Goal: Check status: Check status

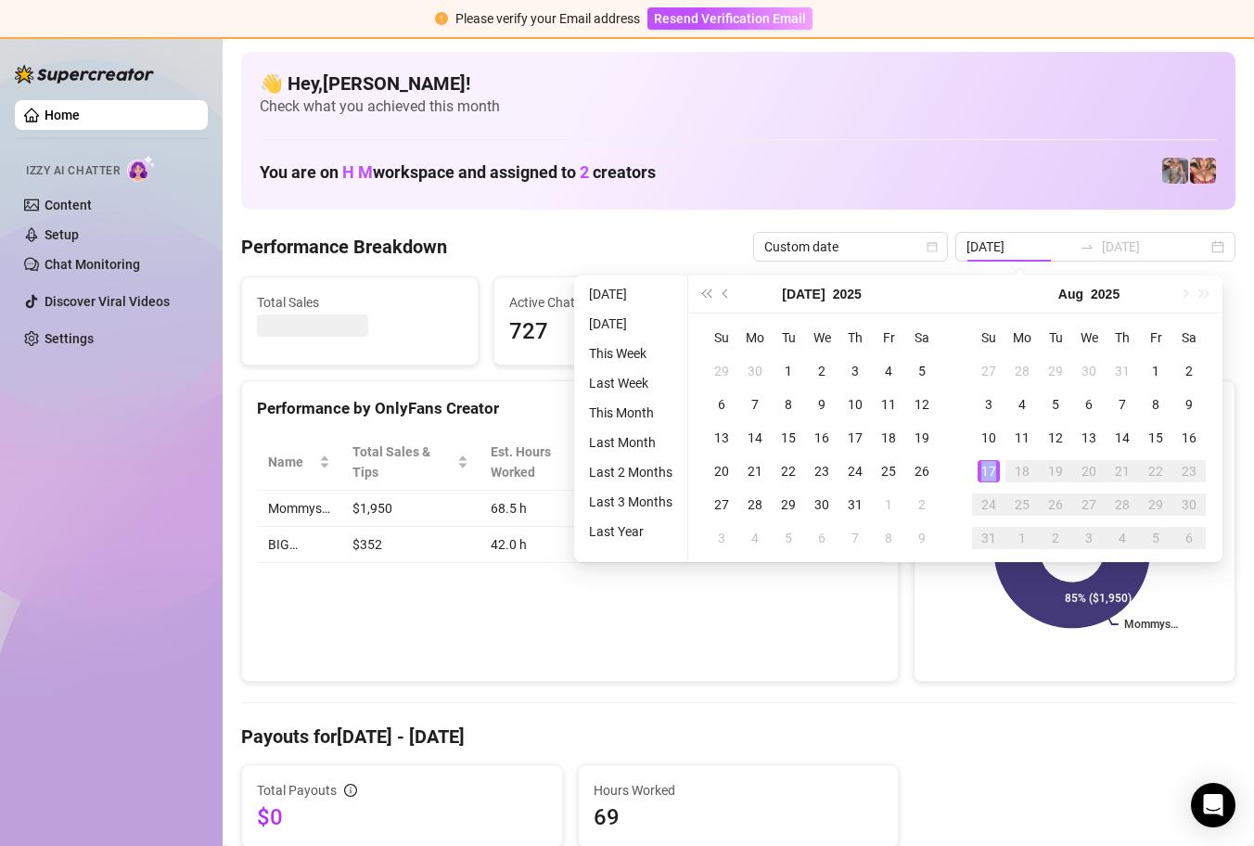
click at [991, 473] on div "17" at bounding box center [988, 471] width 22 height 22
type input "2025-08-17"
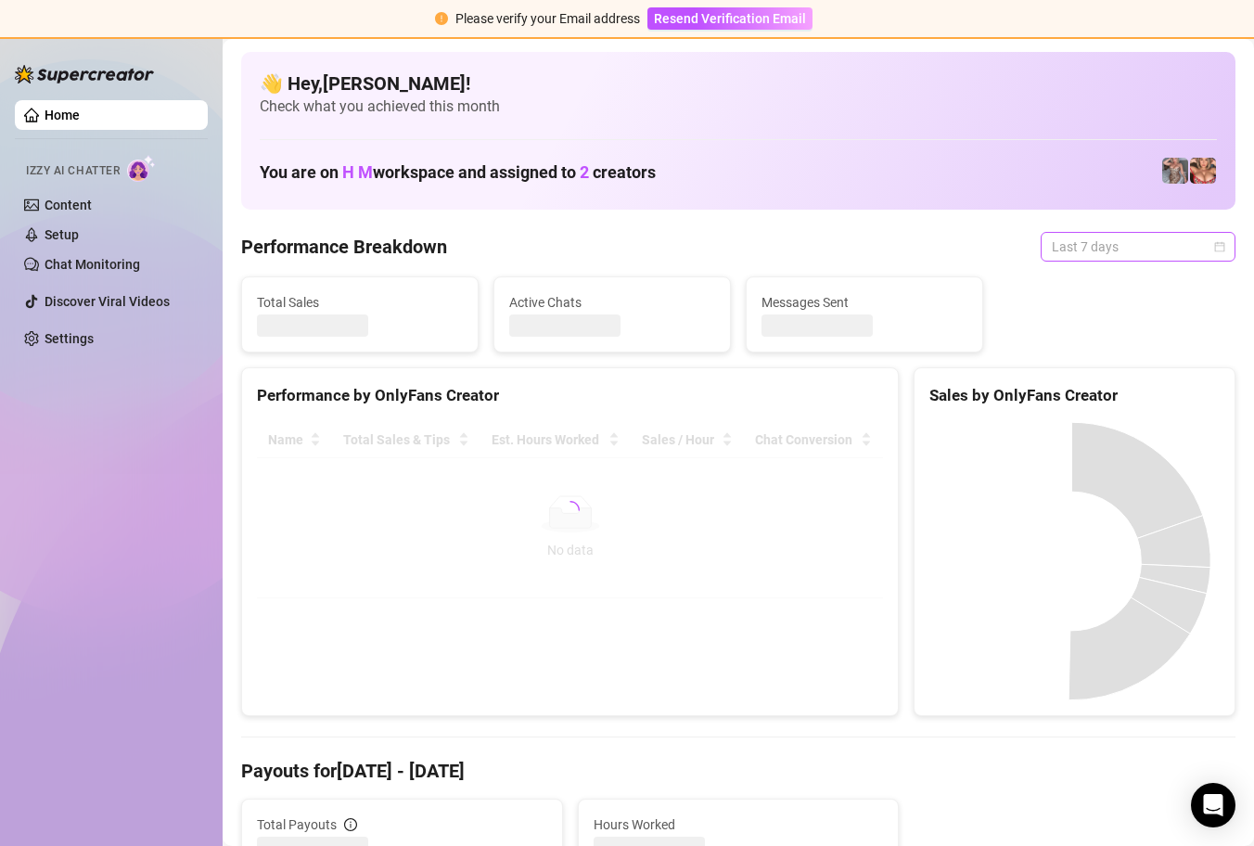
click at [1210, 238] on div "Last 7 days" at bounding box center [1138, 247] width 195 height 30
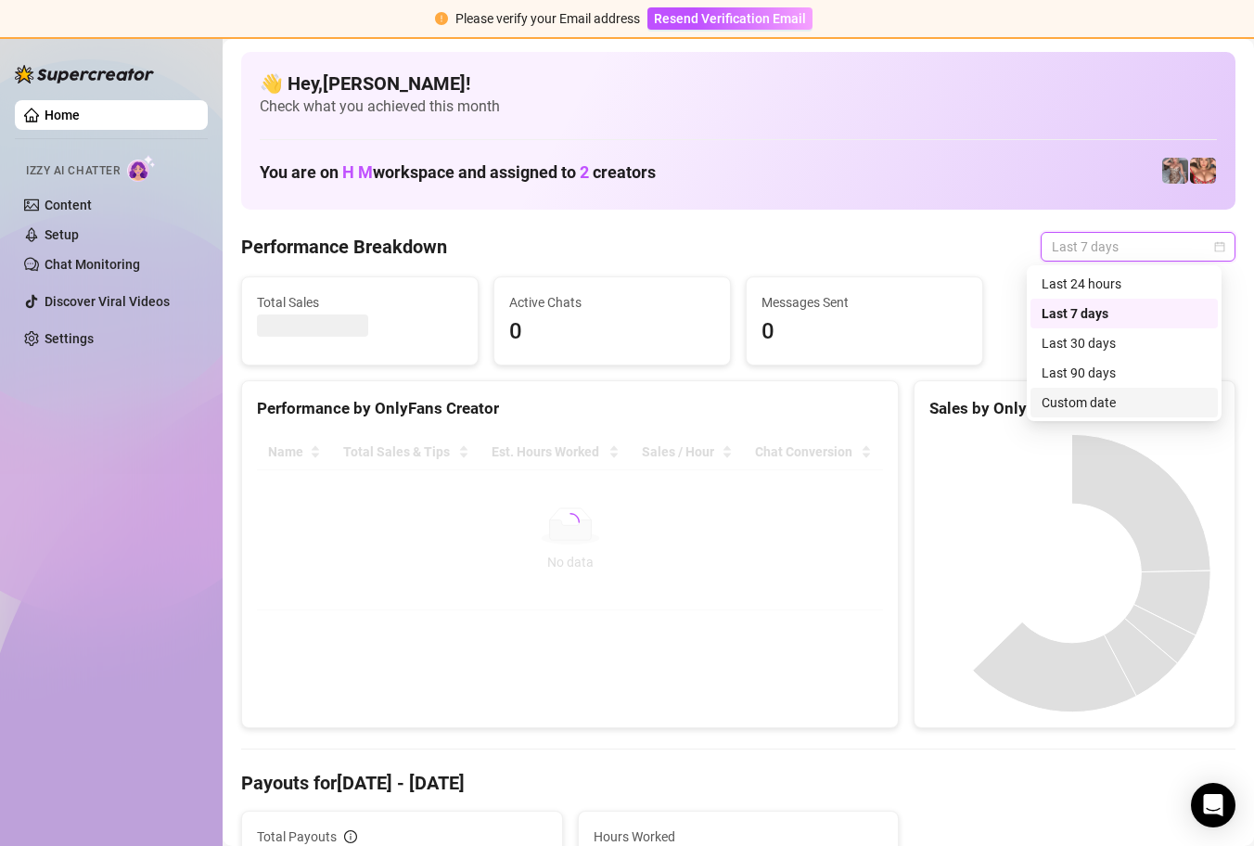
click at [1175, 404] on div "Custom date" at bounding box center [1123, 402] width 165 height 20
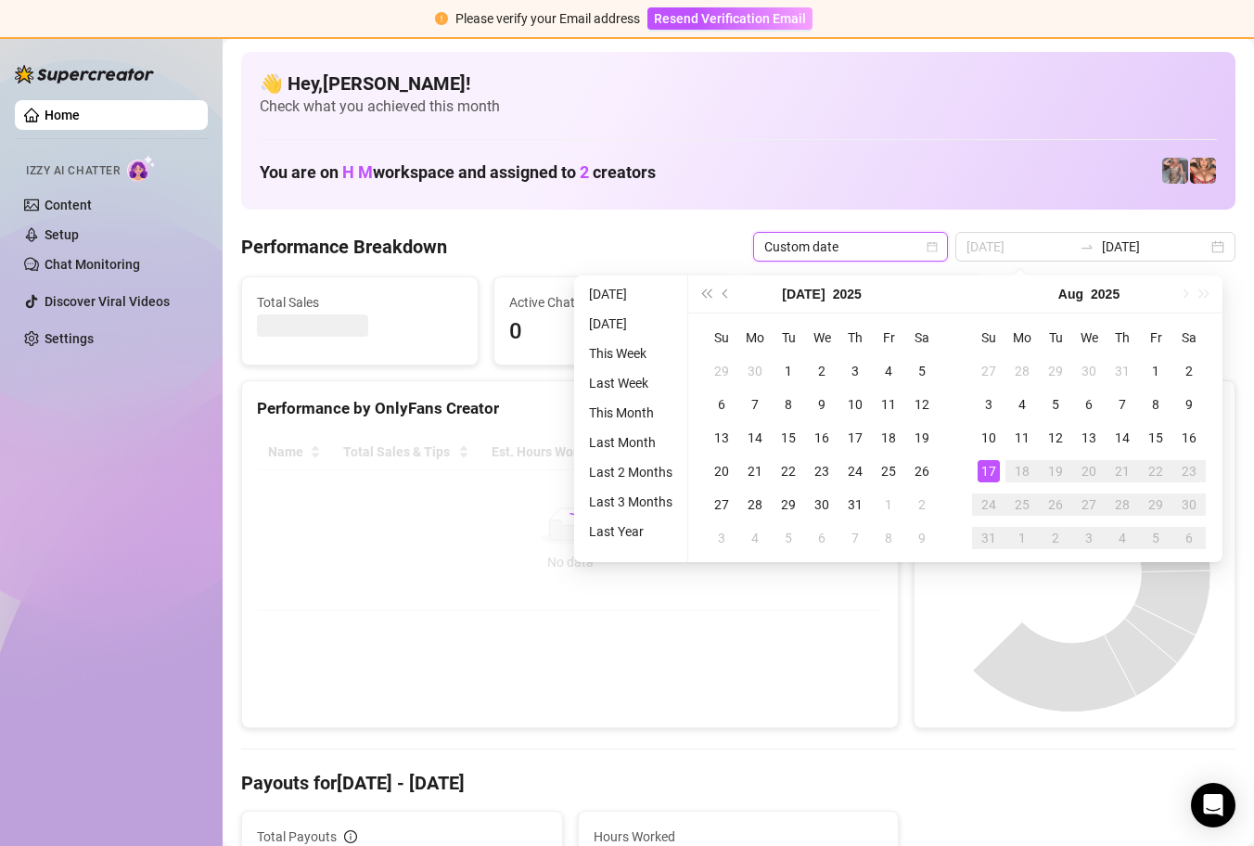
click at [992, 466] on div "17" at bounding box center [988, 471] width 22 height 22
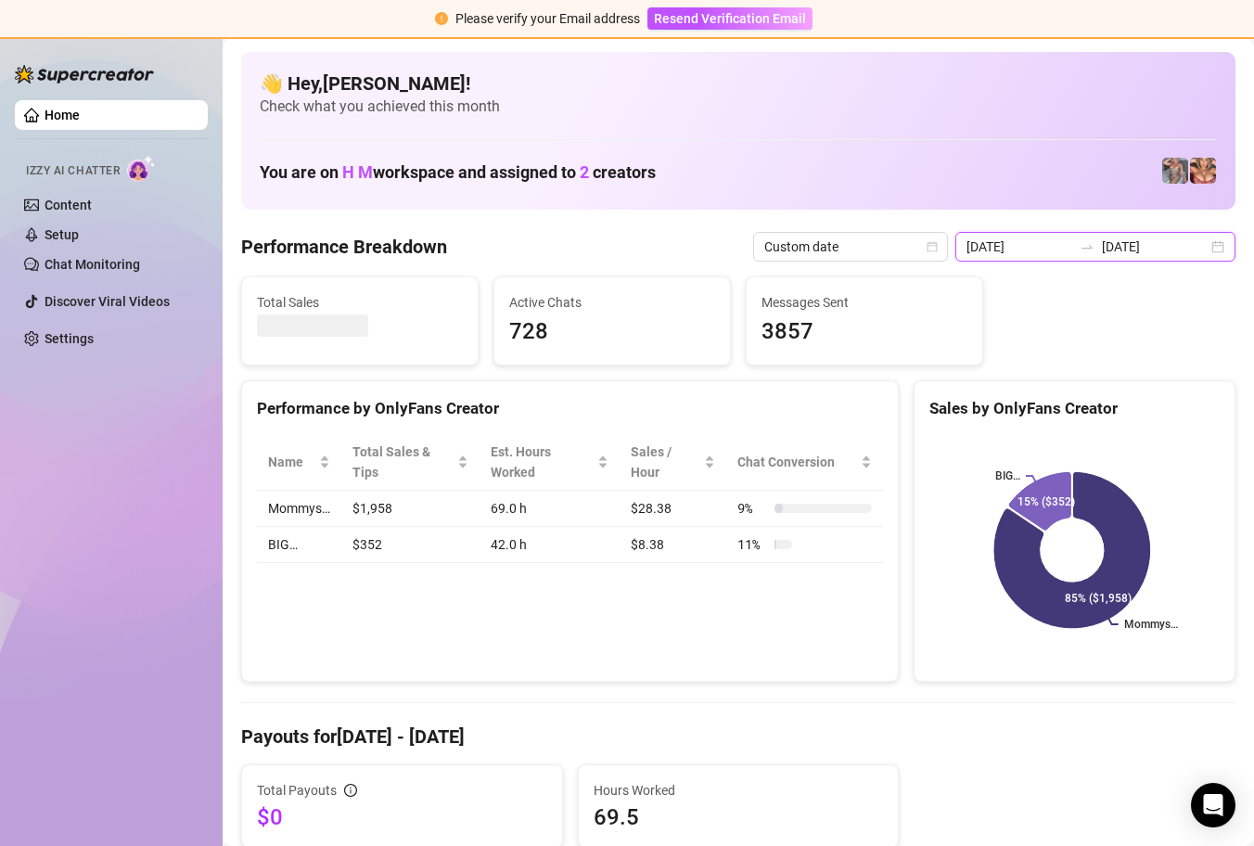
click at [1050, 243] on input "[DATE]" at bounding box center [1019, 246] width 106 height 20
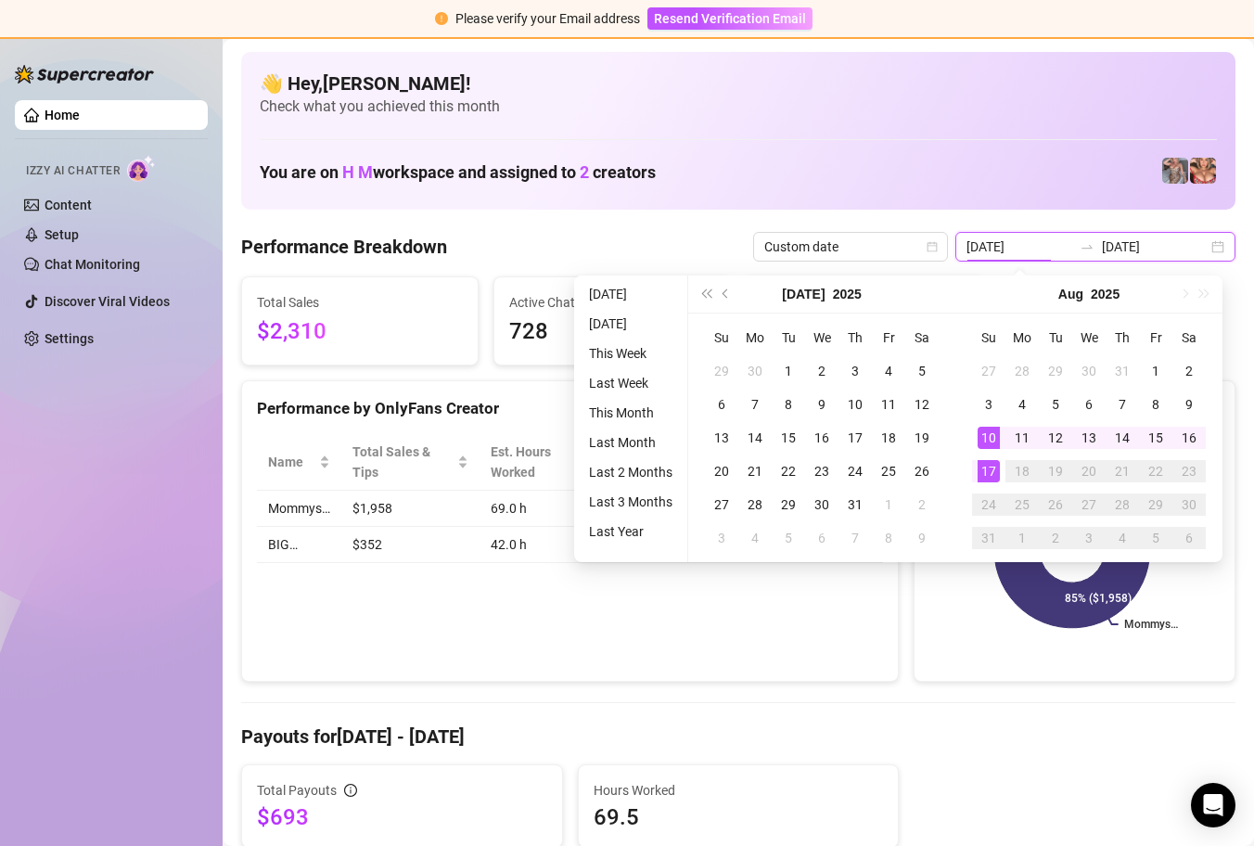
type input "[DATE]"
click at [989, 468] on div "17" at bounding box center [988, 471] width 22 height 22
type input "[DATE]"
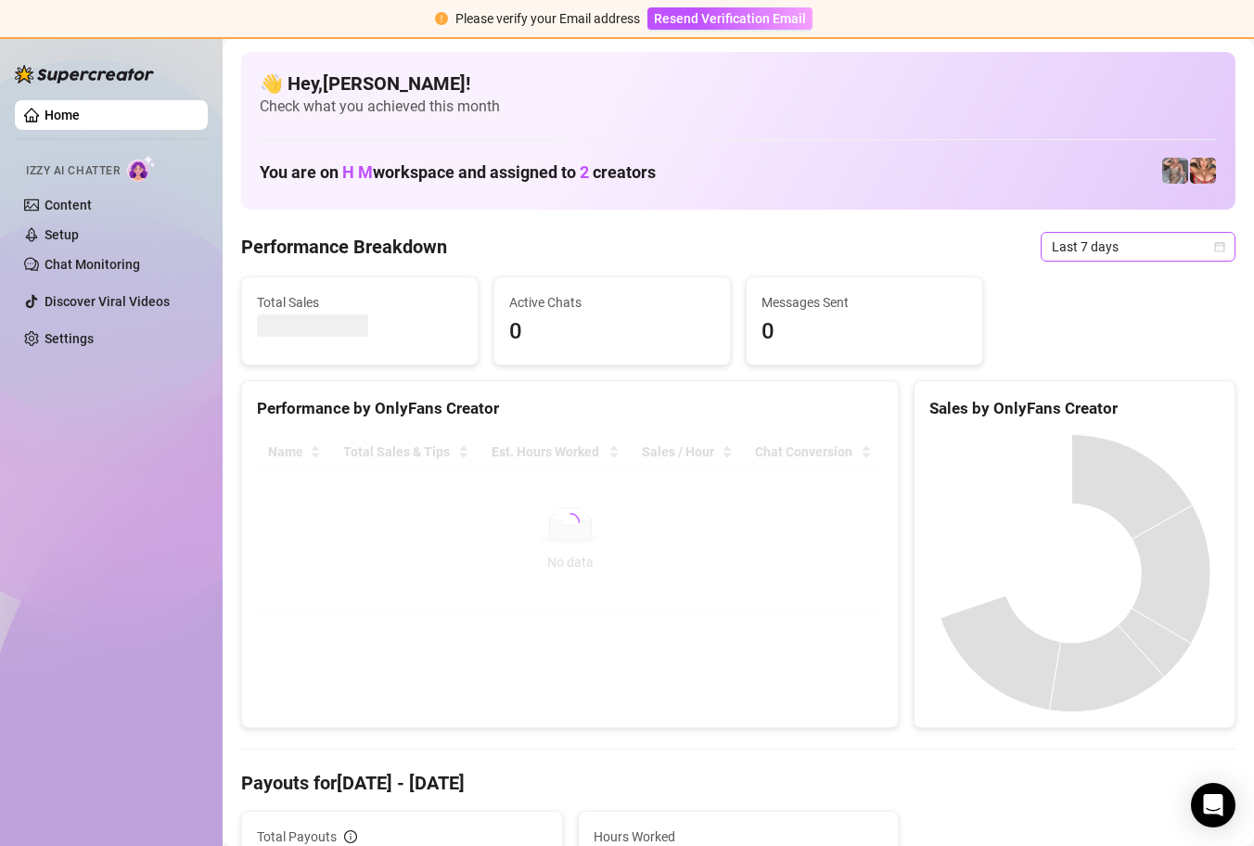
click at [1211, 246] on div "Last 7 days" at bounding box center [1138, 247] width 195 height 30
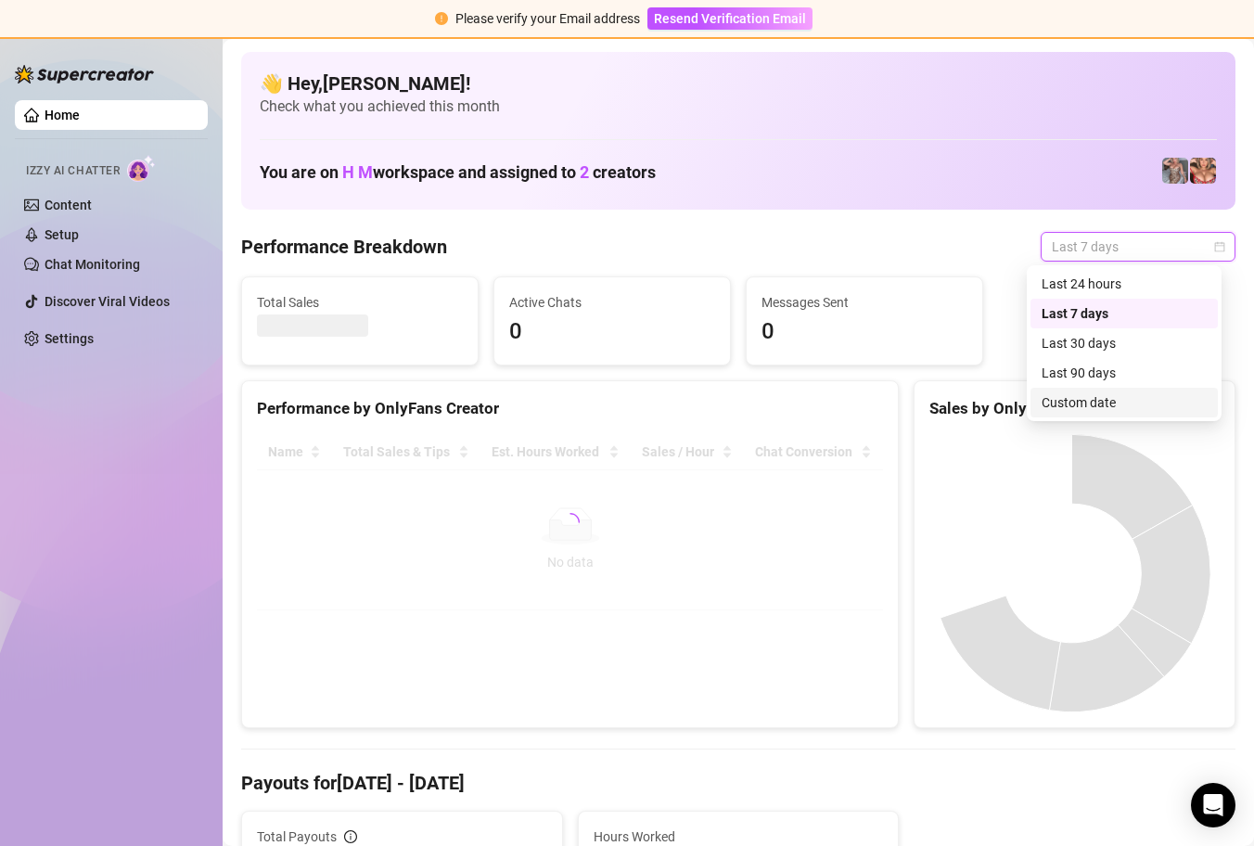
click at [1146, 402] on div "Custom date" at bounding box center [1123, 402] width 165 height 20
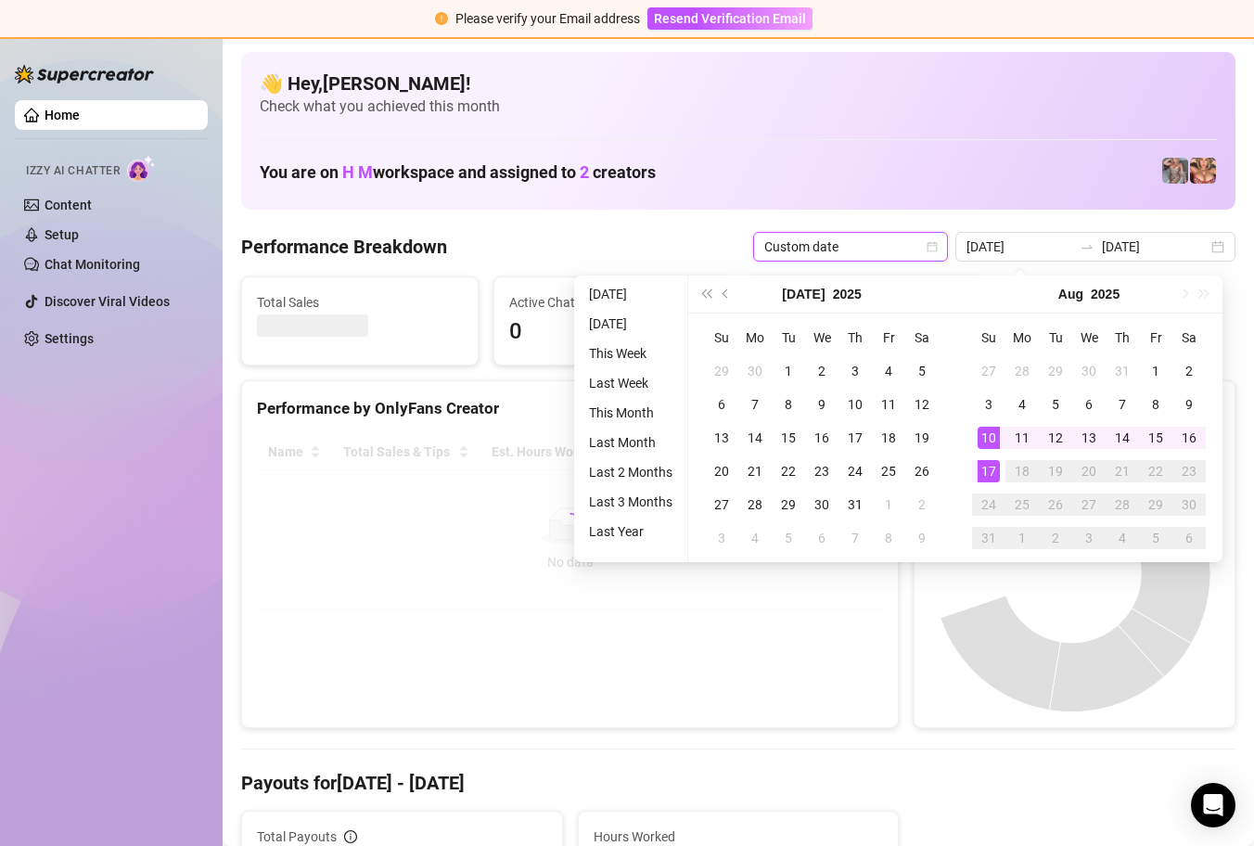
type input "[DATE]"
click at [991, 473] on div "17" at bounding box center [988, 471] width 22 height 22
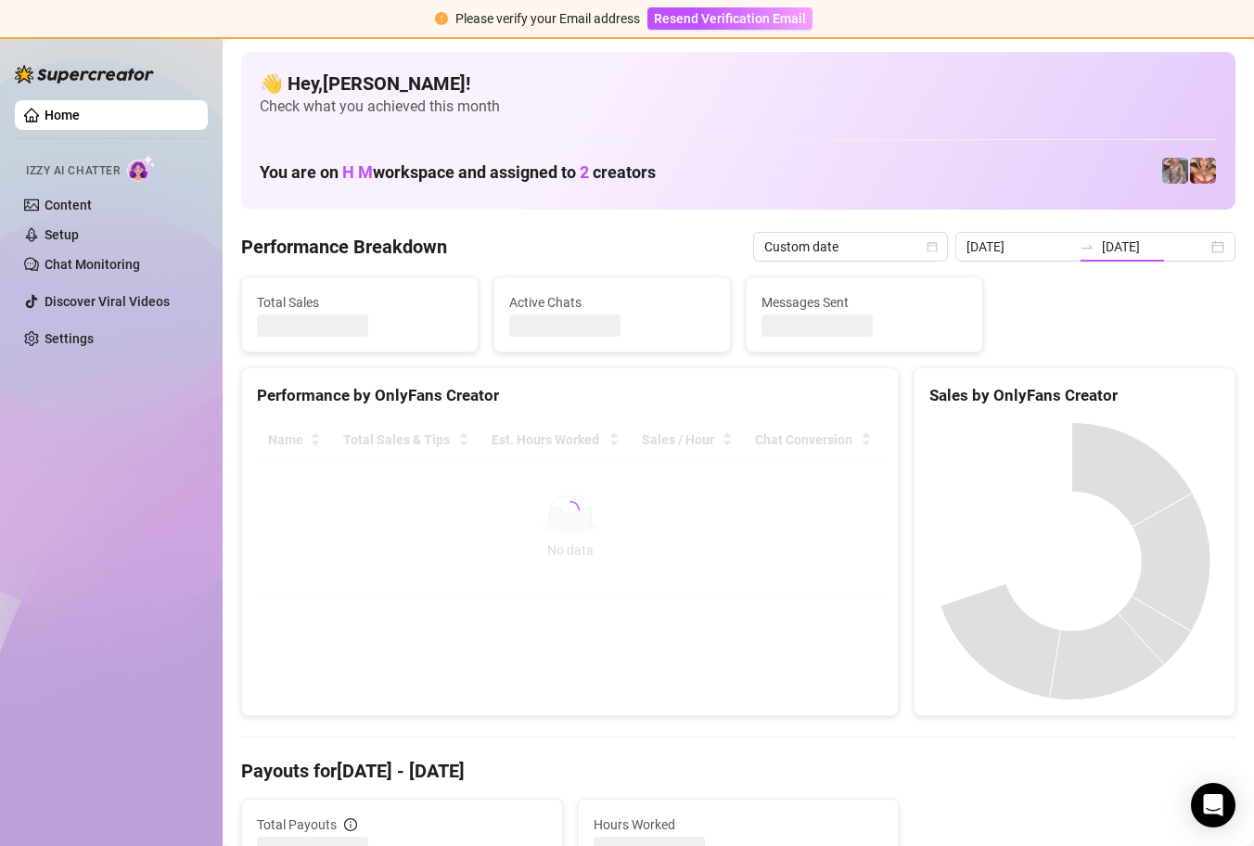
type input "[DATE]"
click at [1214, 241] on icon "calendar" at bounding box center [1219, 246] width 11 height 11
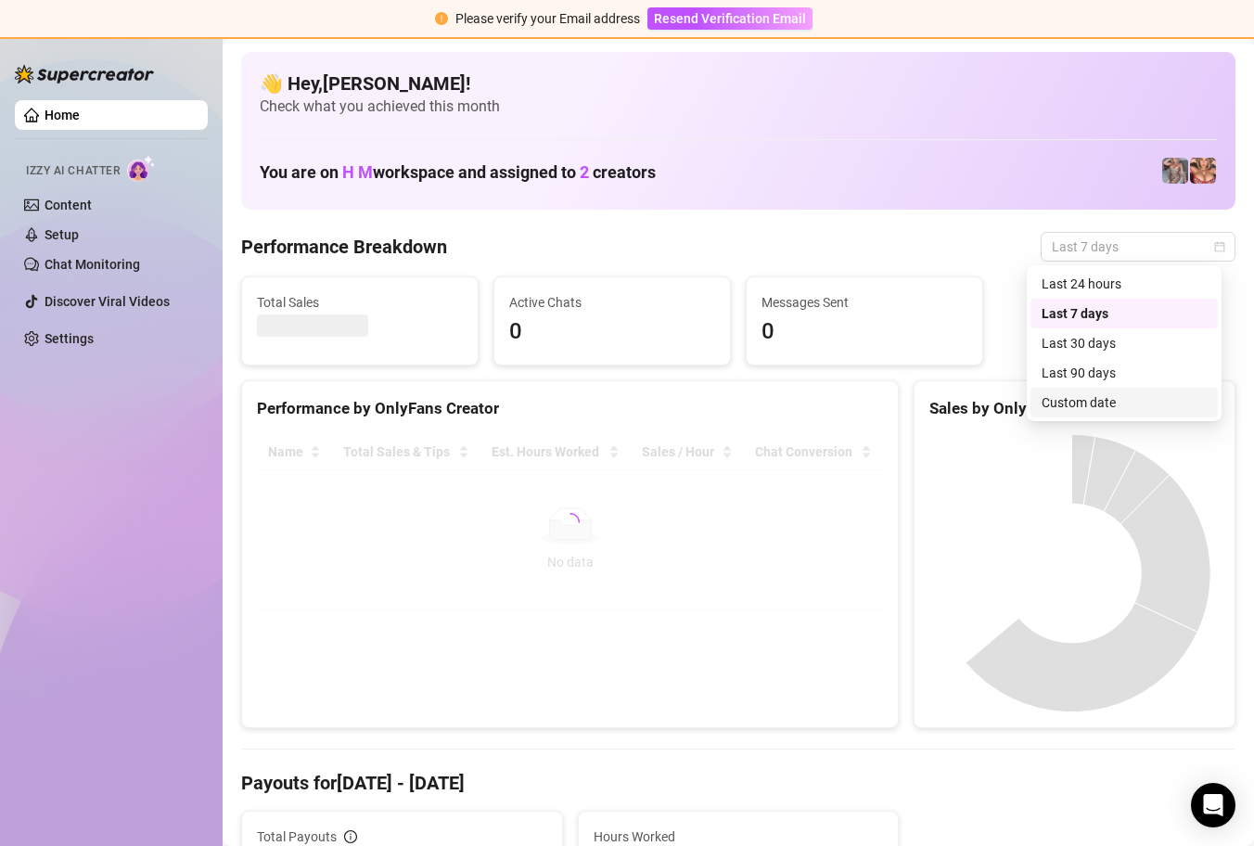
click at [1098, 402] on div "Custom date" at bounding box center [1123, 402] width 165 height 20
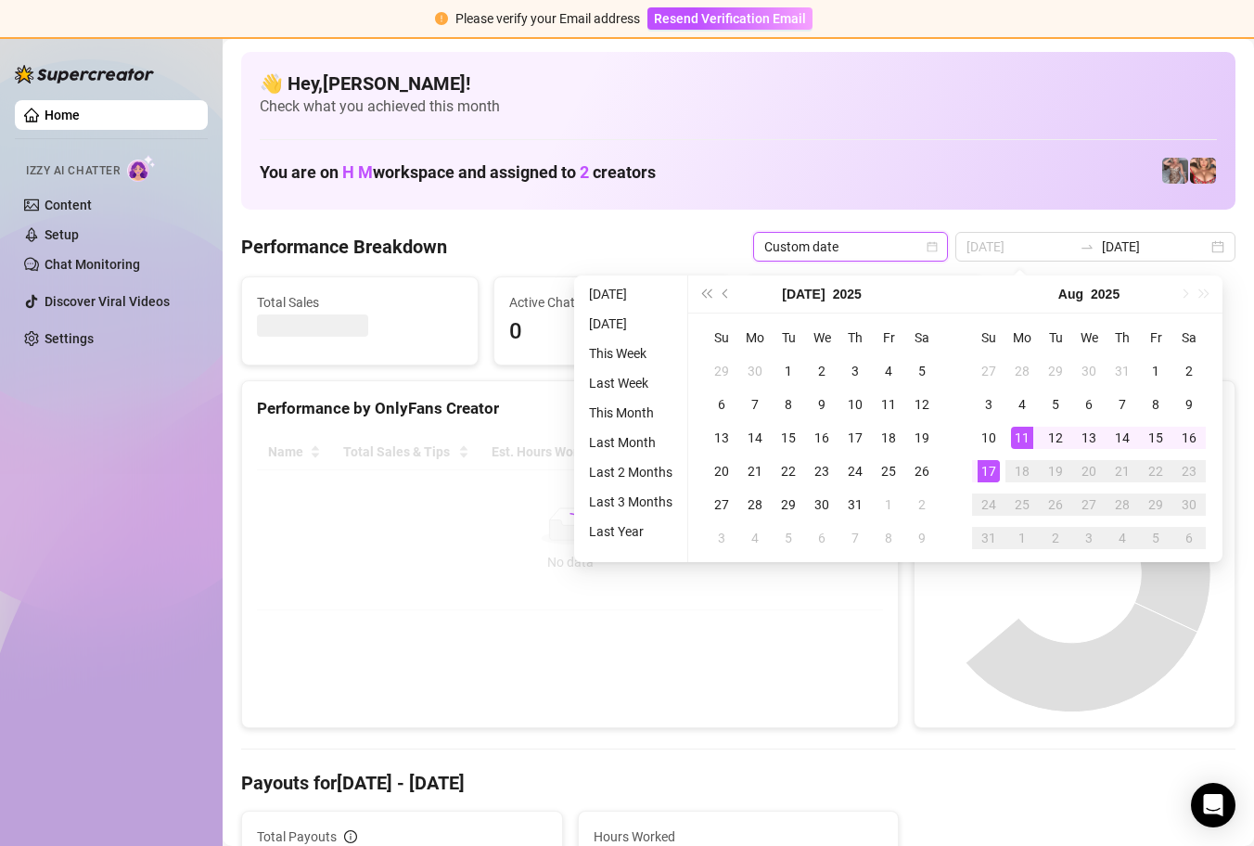
type input "[DATE]"
click at [986, 466] on div "17" at bounding box center [988, 471] width 22 height 22
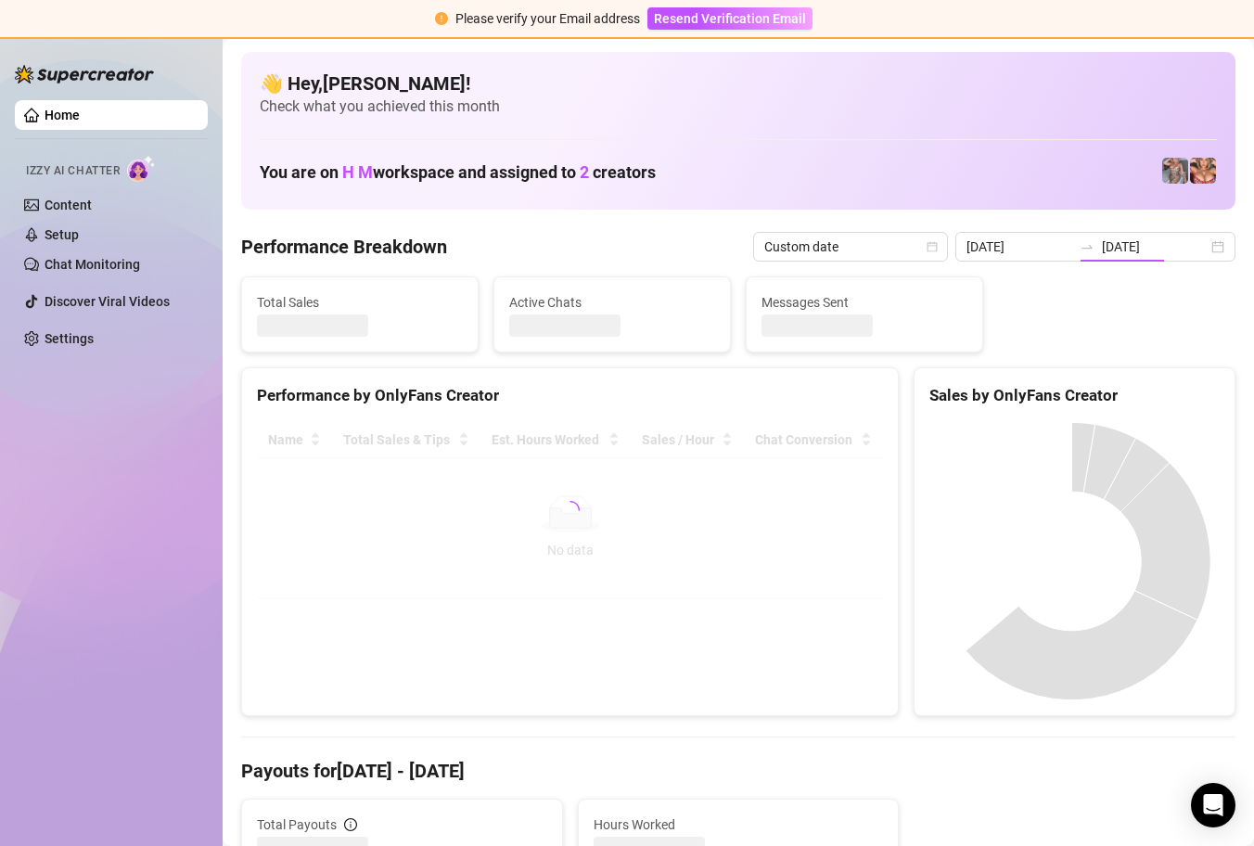
type input "[DATE]"
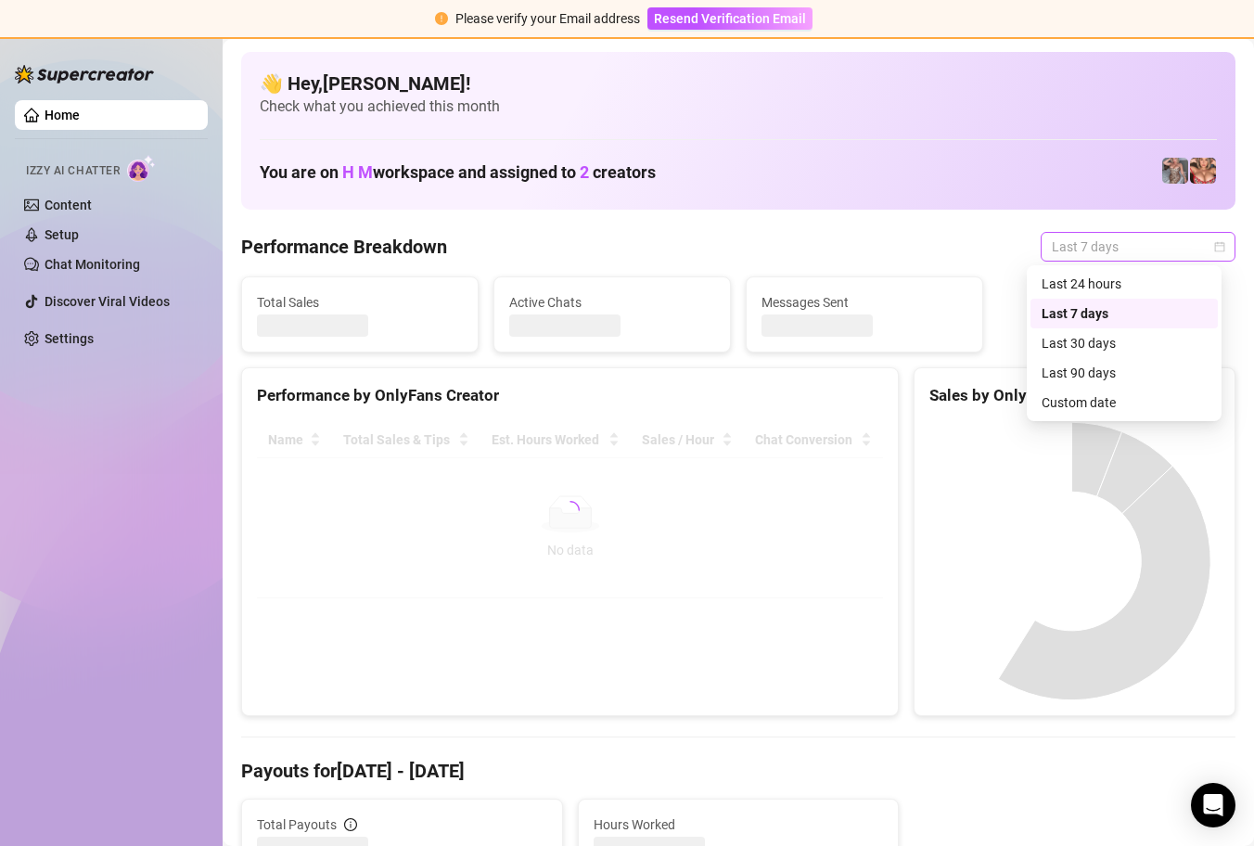
click at [1196, 248] on span "Last 7 days" at bounding box center [1138, 247] width 172 height 28
click at [1130, 401] on div "Custom date" at bounding box center [1123, 402] width 165 height 20
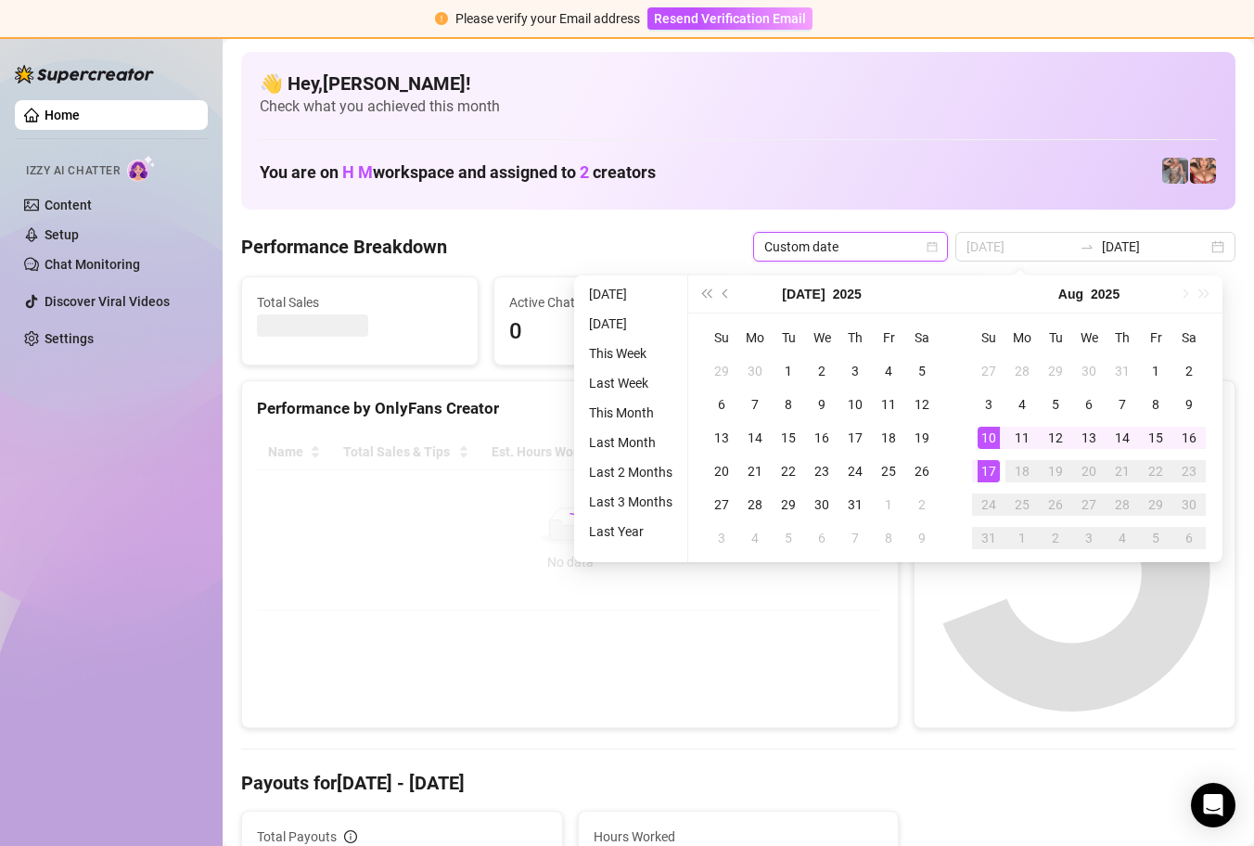
type input "[DATE]"
click at [993, 470] on div "17" at bounding box center [988, 471] width 22 height 22
type input "[DATE]"
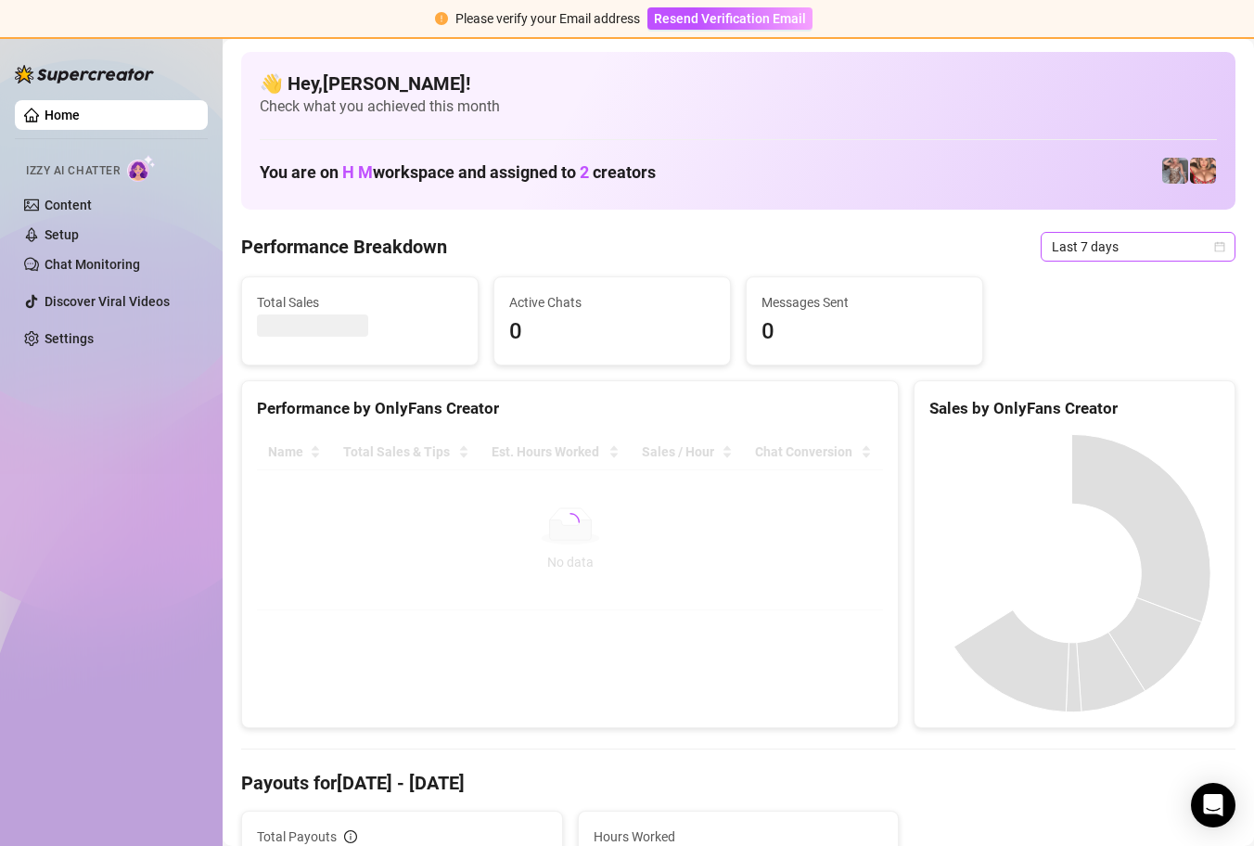
click at [1215, 250] on icon "calendar" at bounding box center [1220, 246] width 10 height 10
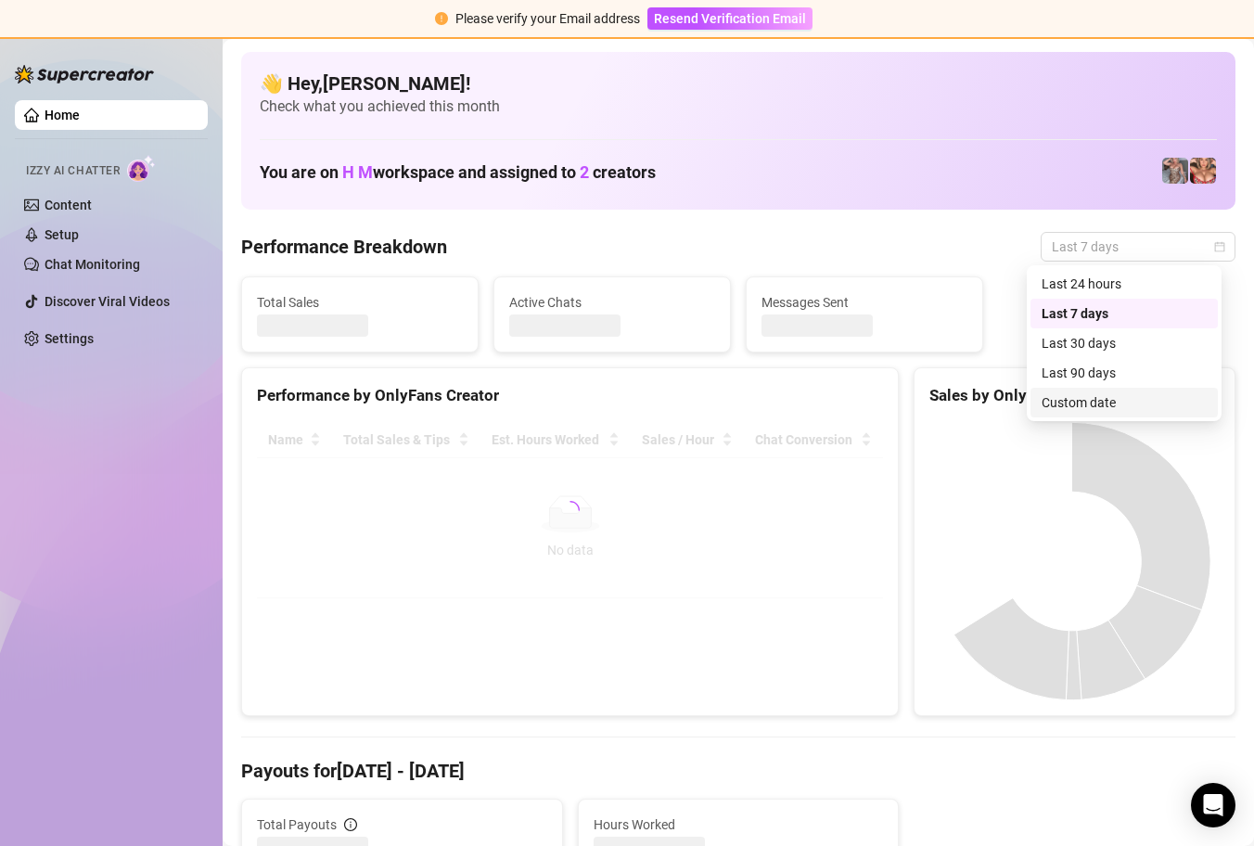
click at [1137, 406] on div "Custom date" at bounding box center [1123, 402] width 165 height 20
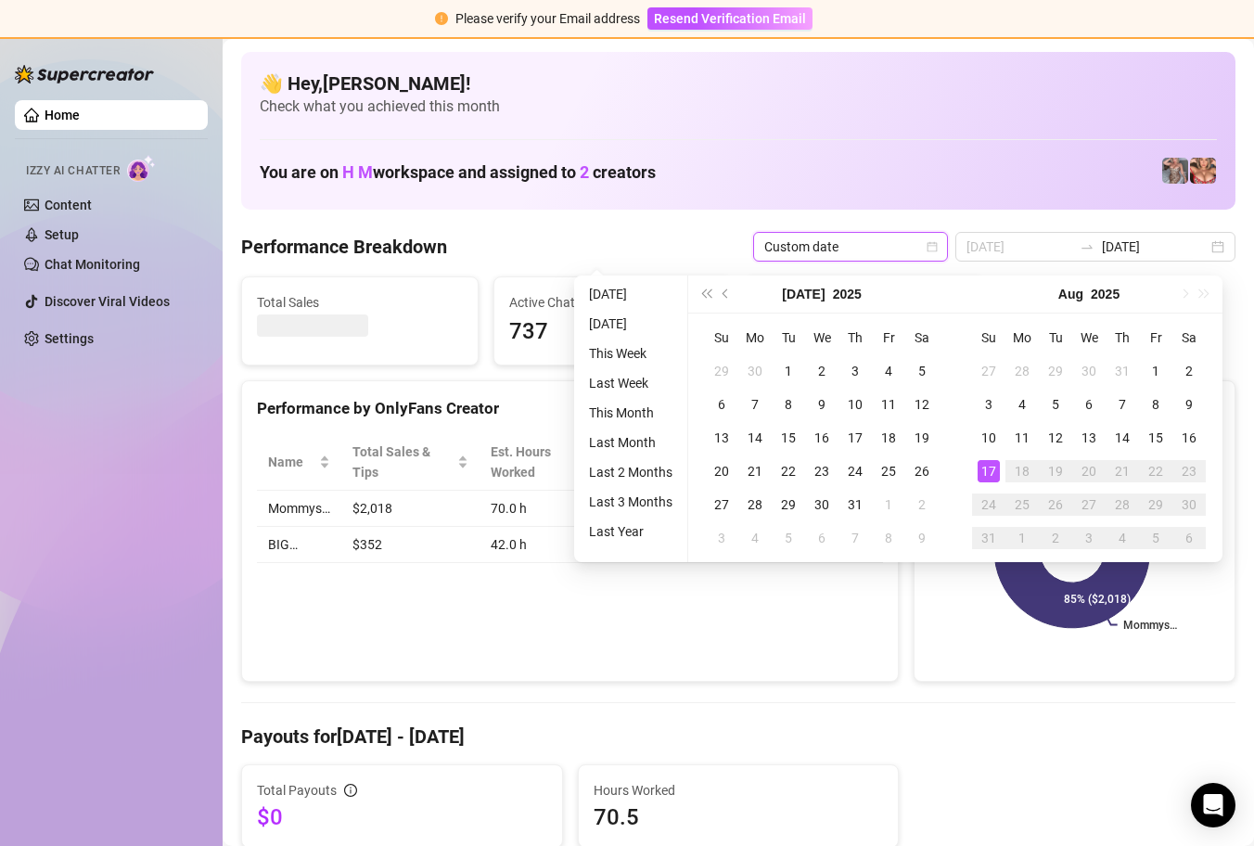
click at [986, 472] on div "17" at bounding box center [988, 471] width 22 height 22
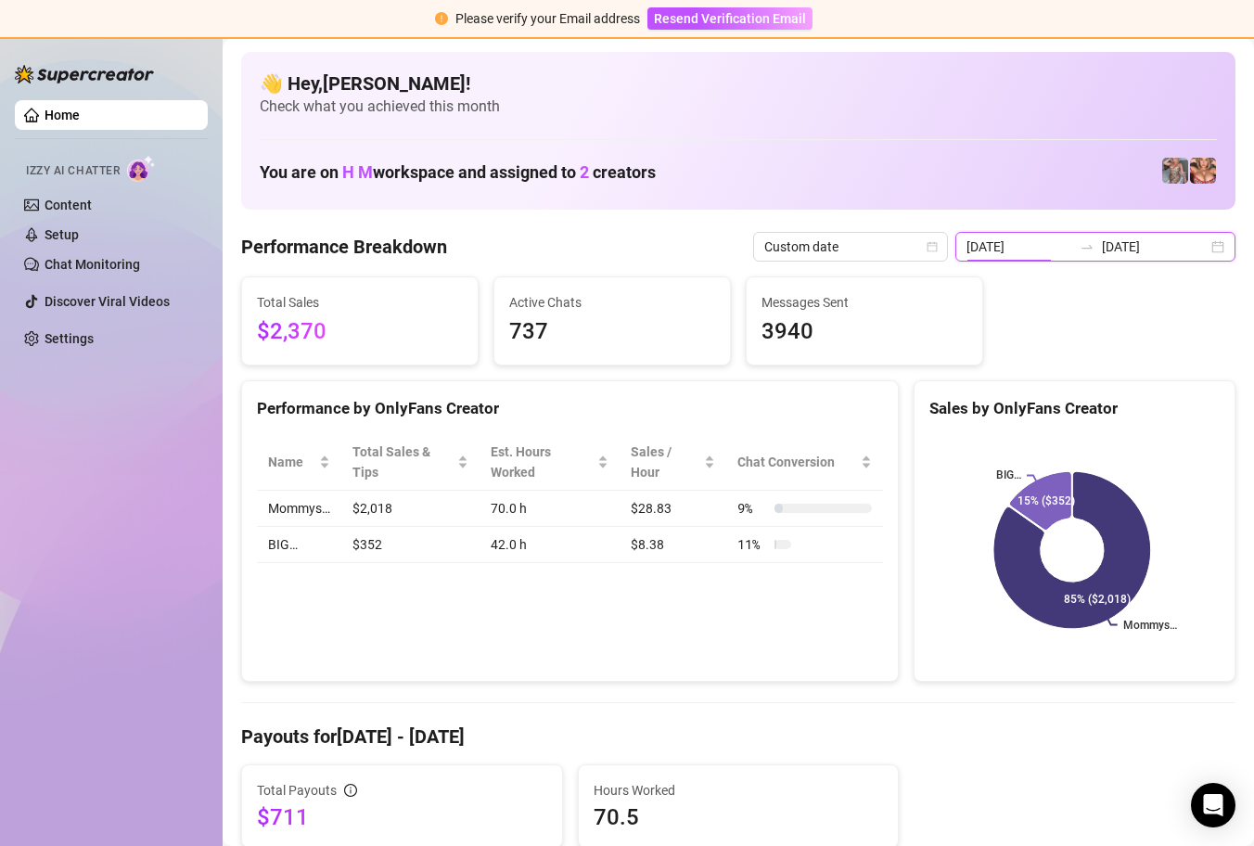
click at [1051, 250] on input "[DATE]" at bounding box center [1019, 246] width 106 height 20
click at [1038, 242] on input "[DATE]" at bounding box center [1019, 246] width 106 height 20
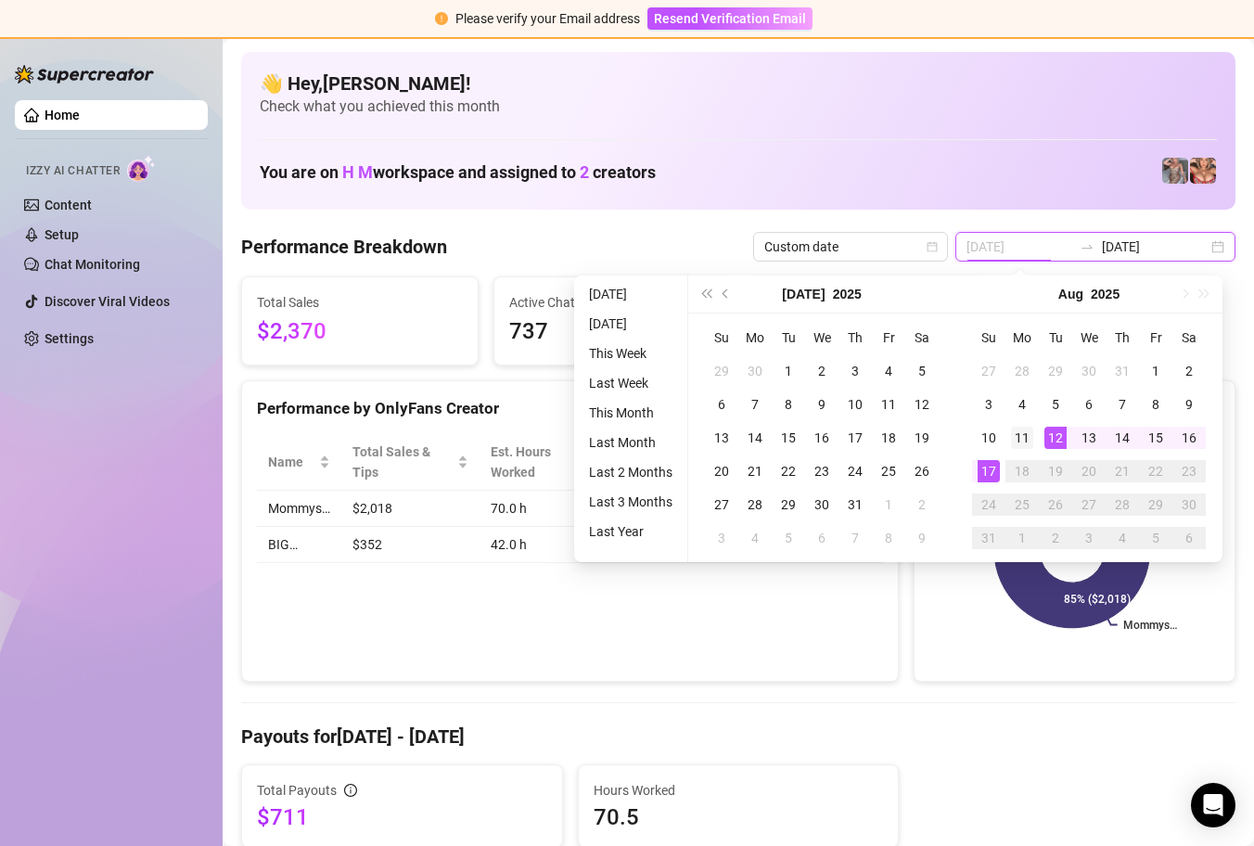
type input "[DATE]"
click at [1018, 434] on div "11" at bounding box center [1022, 438] width 22 height 22
click at [988, 467] on div "17" at bounding box center [988, 471] width 22 height 22
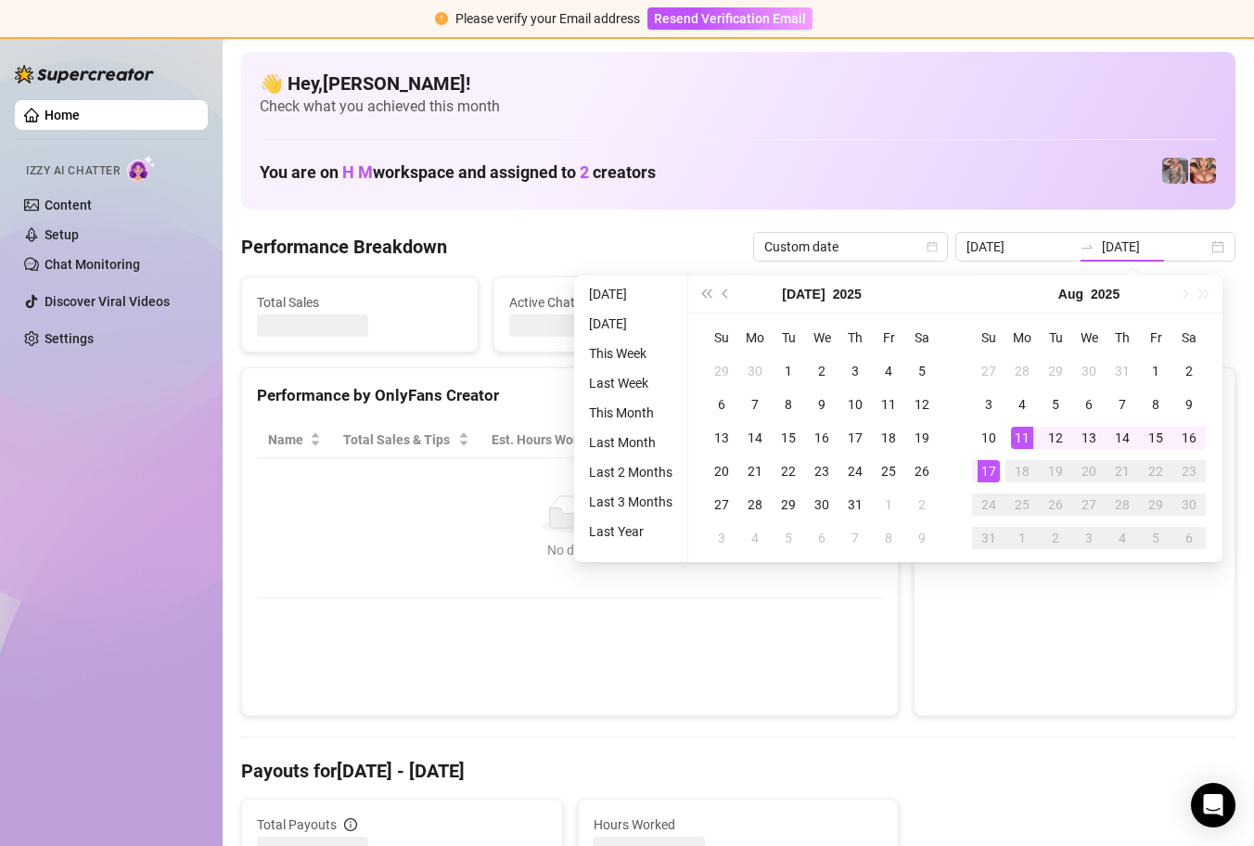
type input "[DATE]"
